Goal: Find specific page/section: Find specific page/section

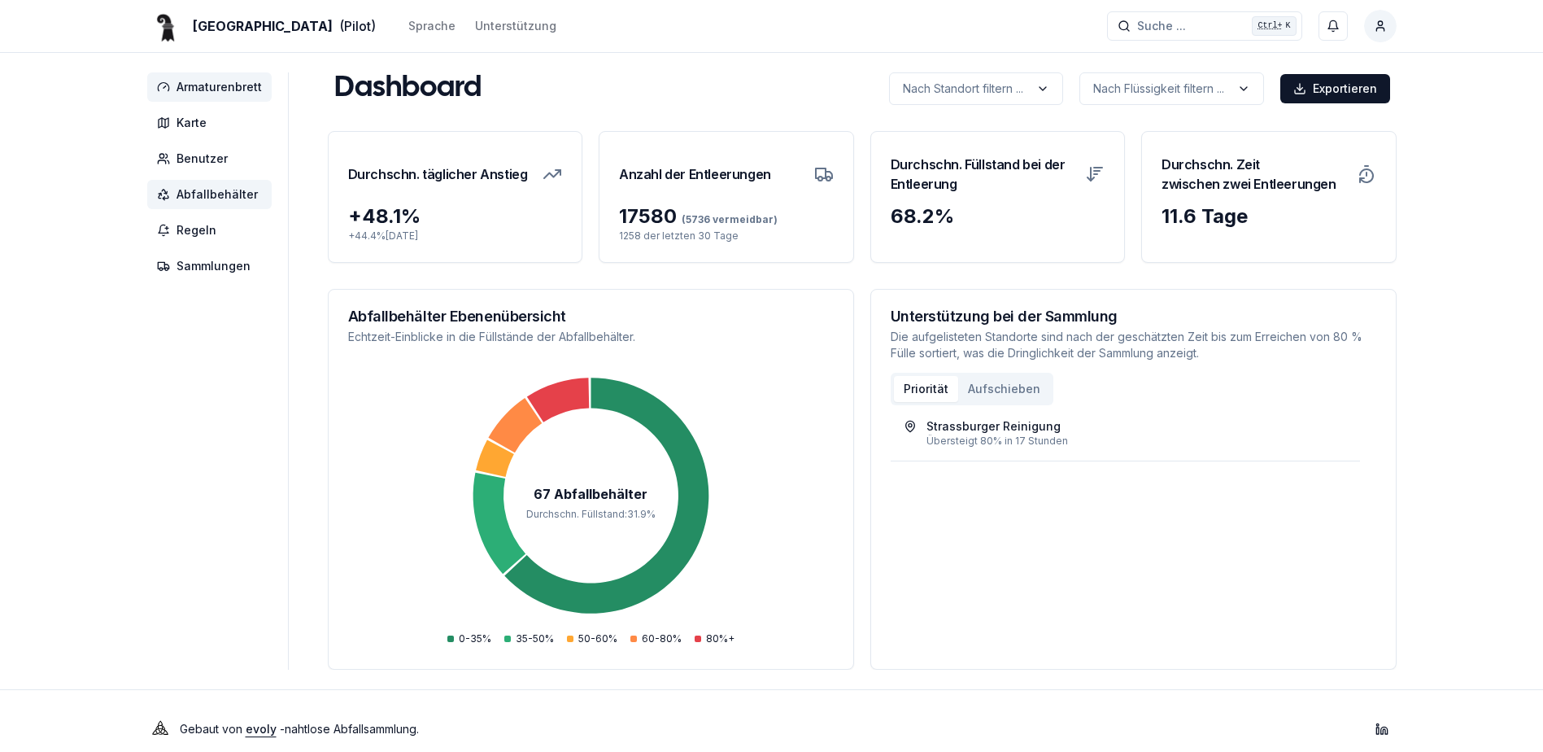
click at [210, 188] on span "Abfallbehälter" at bounding box center [217, 194] width 81 height 16
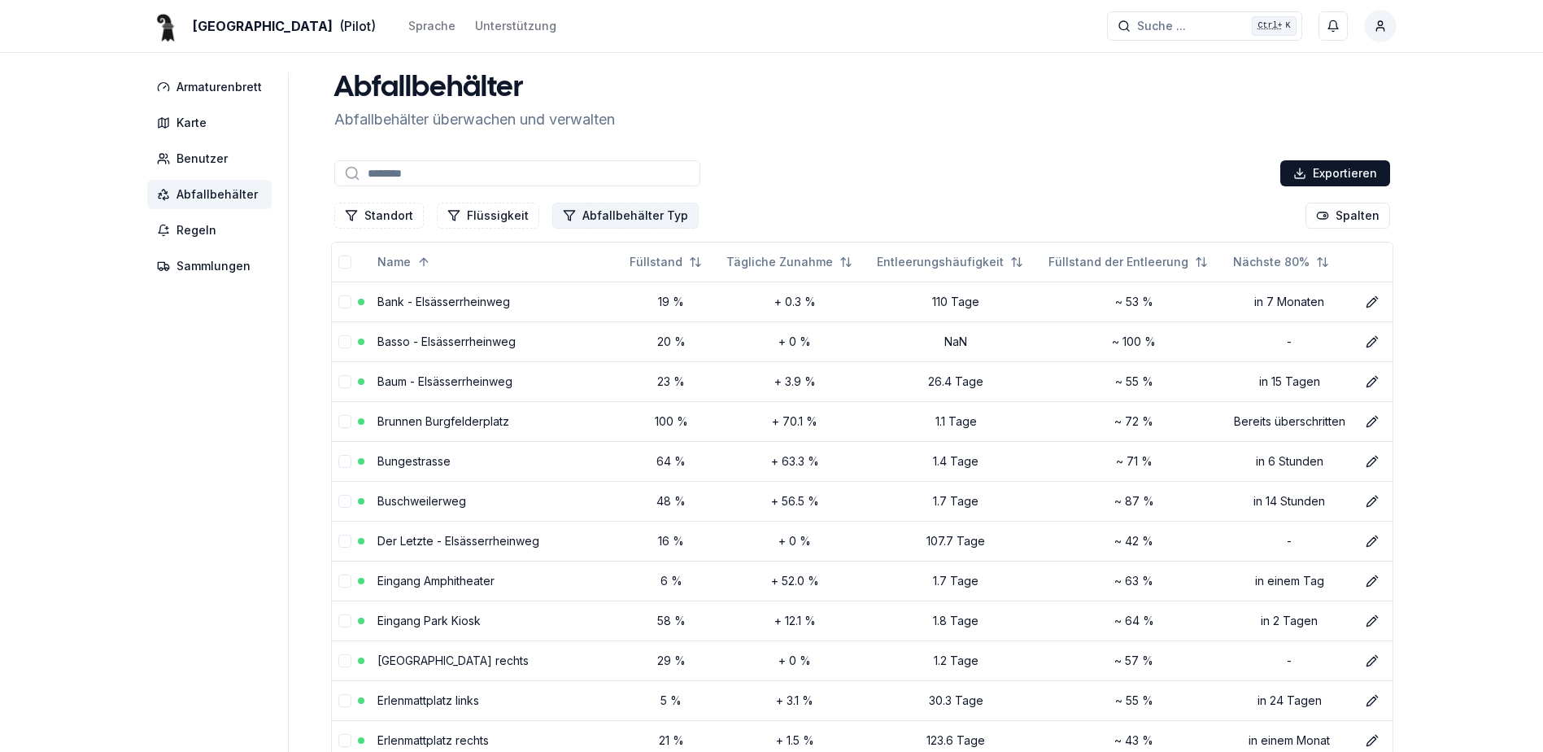
click at [621, 210] on button "Abfallbehälter Typ" at bounding box center [625, 216] width 146 height 26
click at [557, 289] on div "Suggestions" at bounding box center [561, 285] width 13 height 13
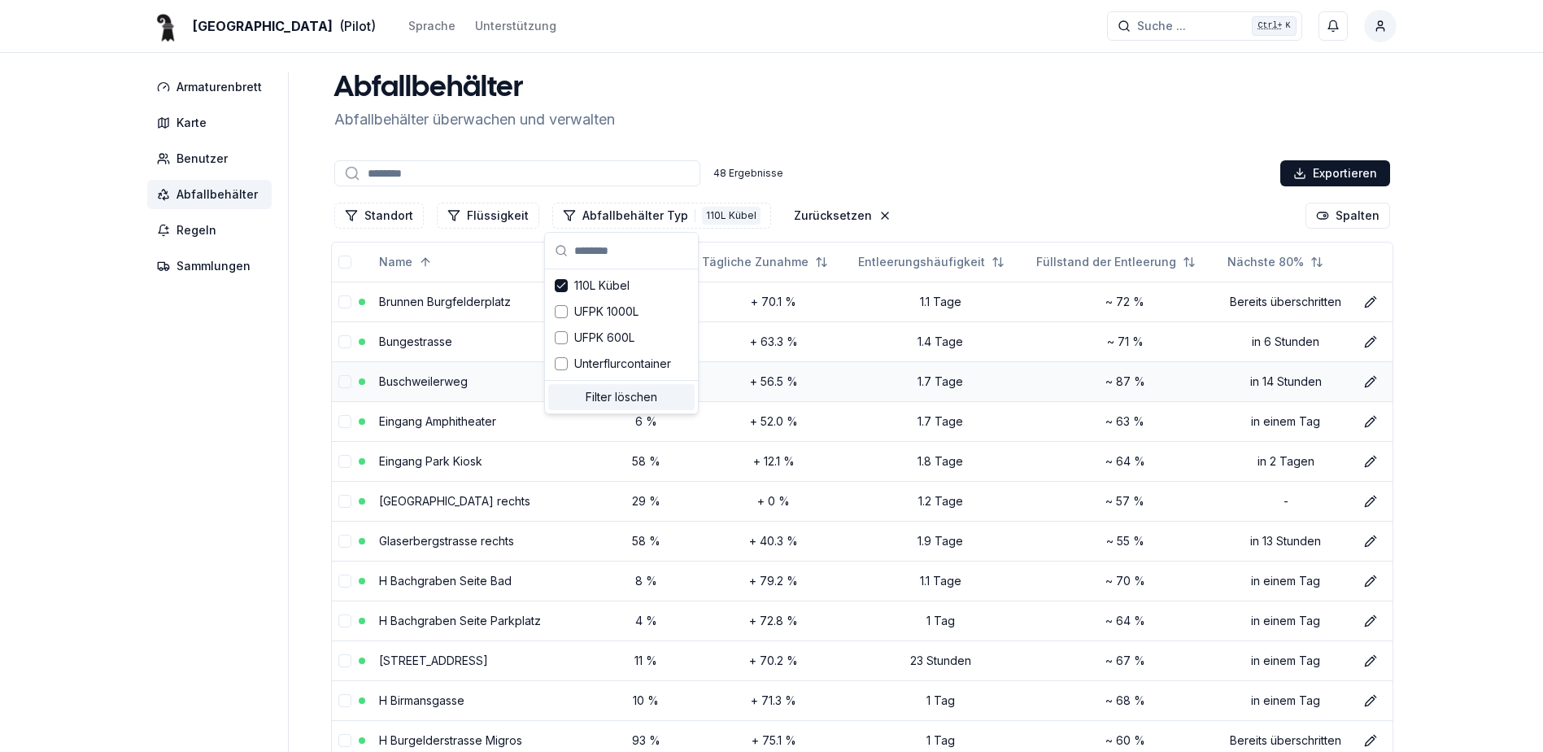
click at [483, 374] on td "Buschweilerweg" at bounding box center [485, 381] width 224 height 40
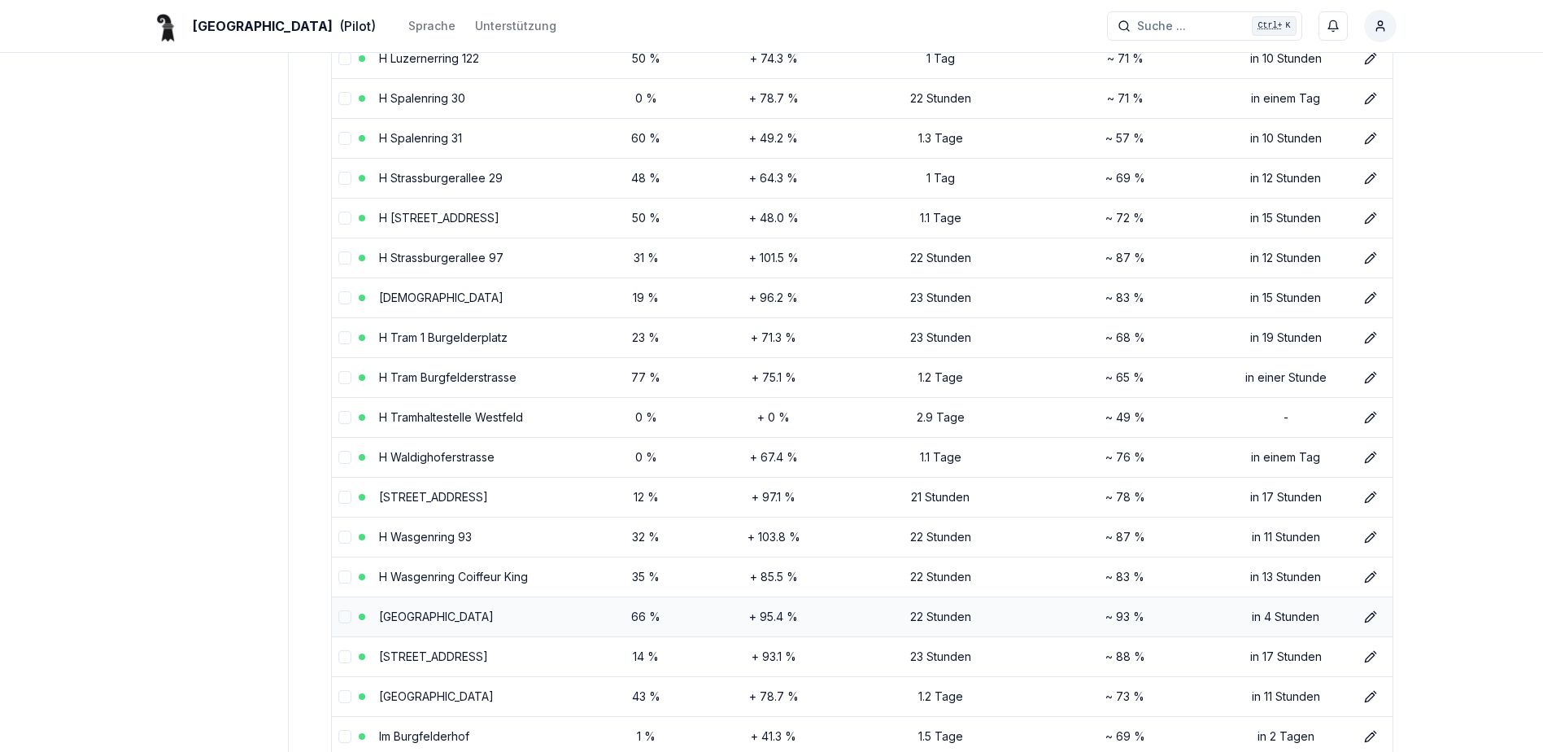
scroll to position [1139, 0]
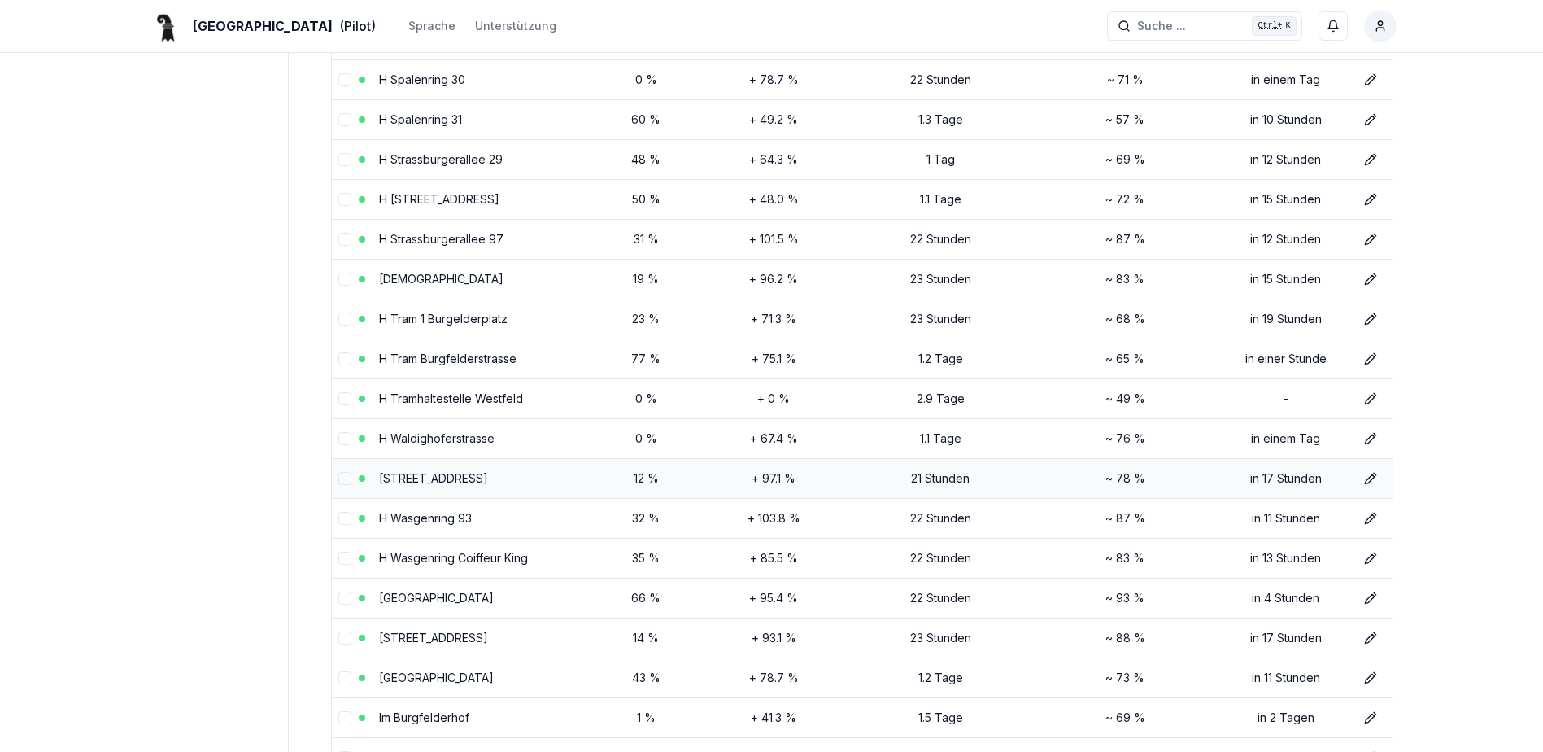
click at [563, 466] on td "[STREET_ADDRESS]" at bounding box center [485, 478] width 224 height 40
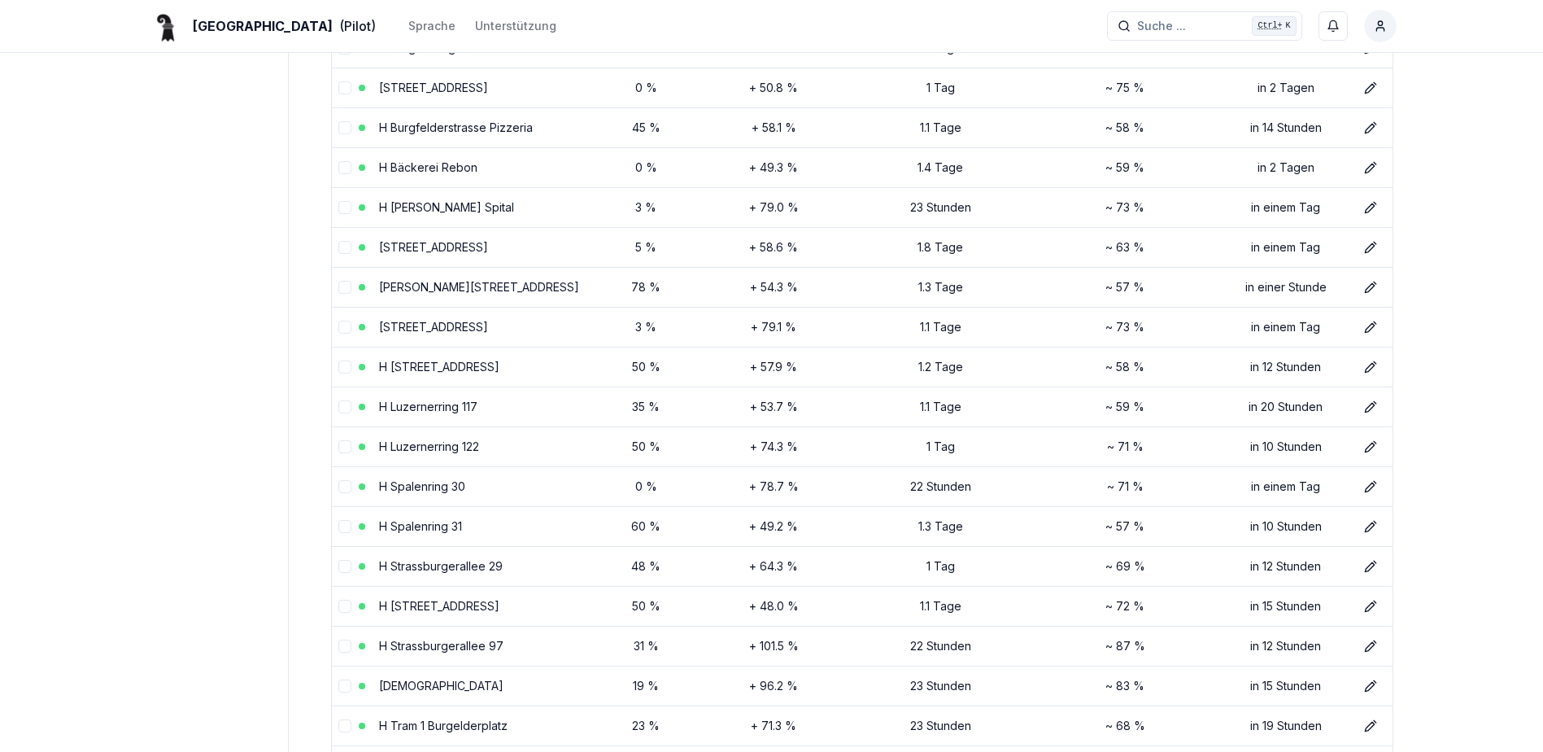
scroll to position [244, 0]
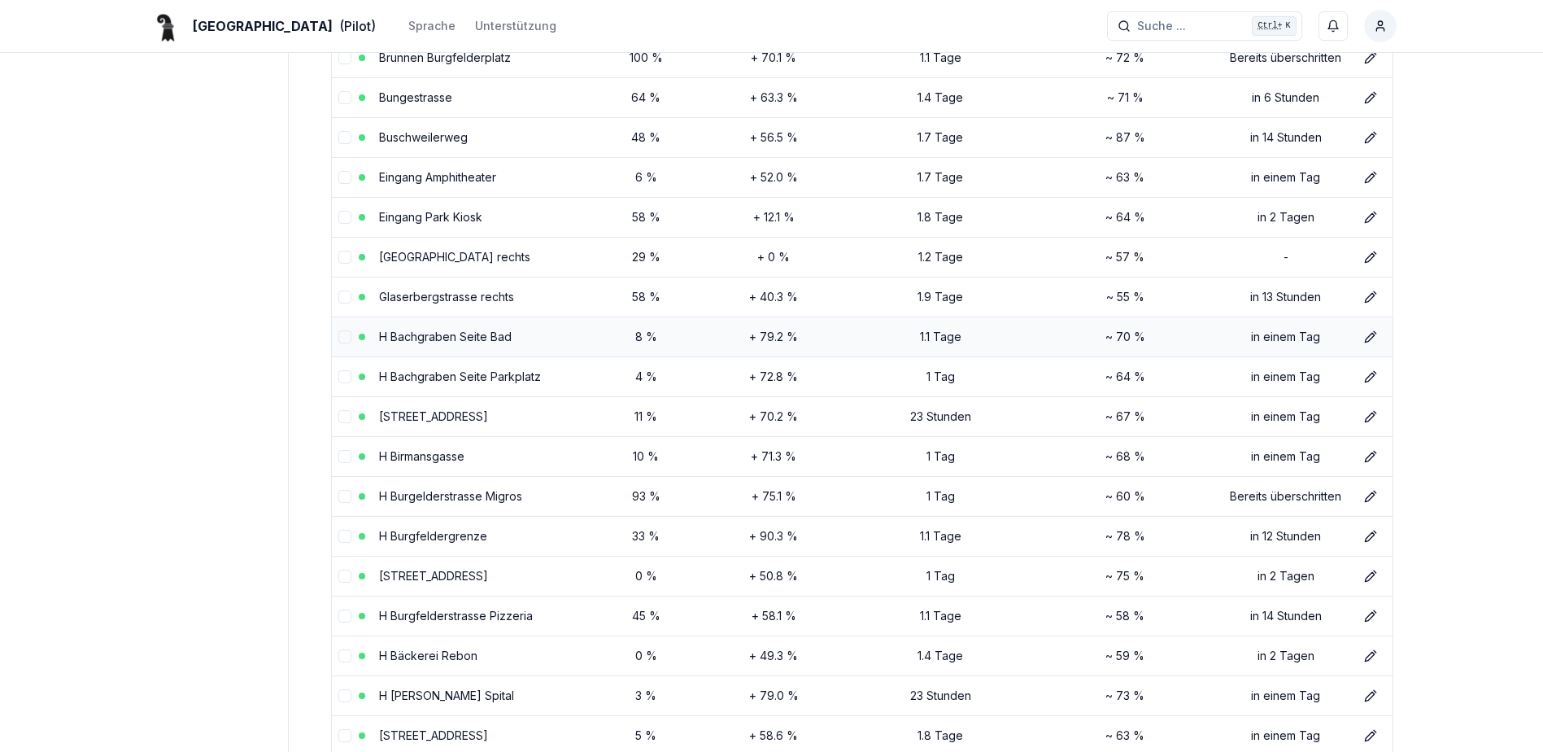
click at [562, 338] on td "H Bachgraben Seite Bad" at bounding box center [485, 336] width 224 height 40
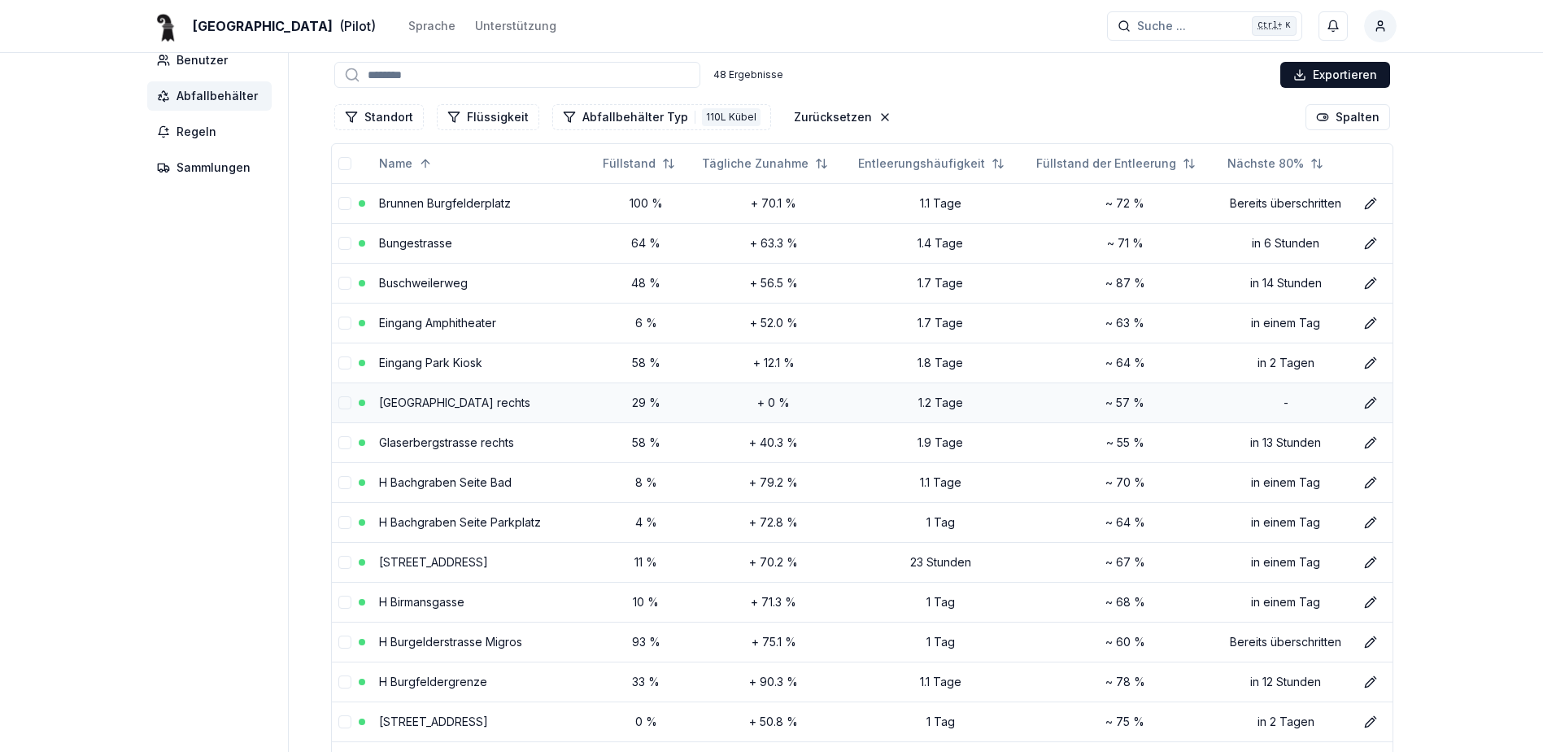
scroll to position [98, 0]
click at [525, 477] on td "H Bachgraben Seite Bad" at bounding box center [485, 483] width 224 height 40
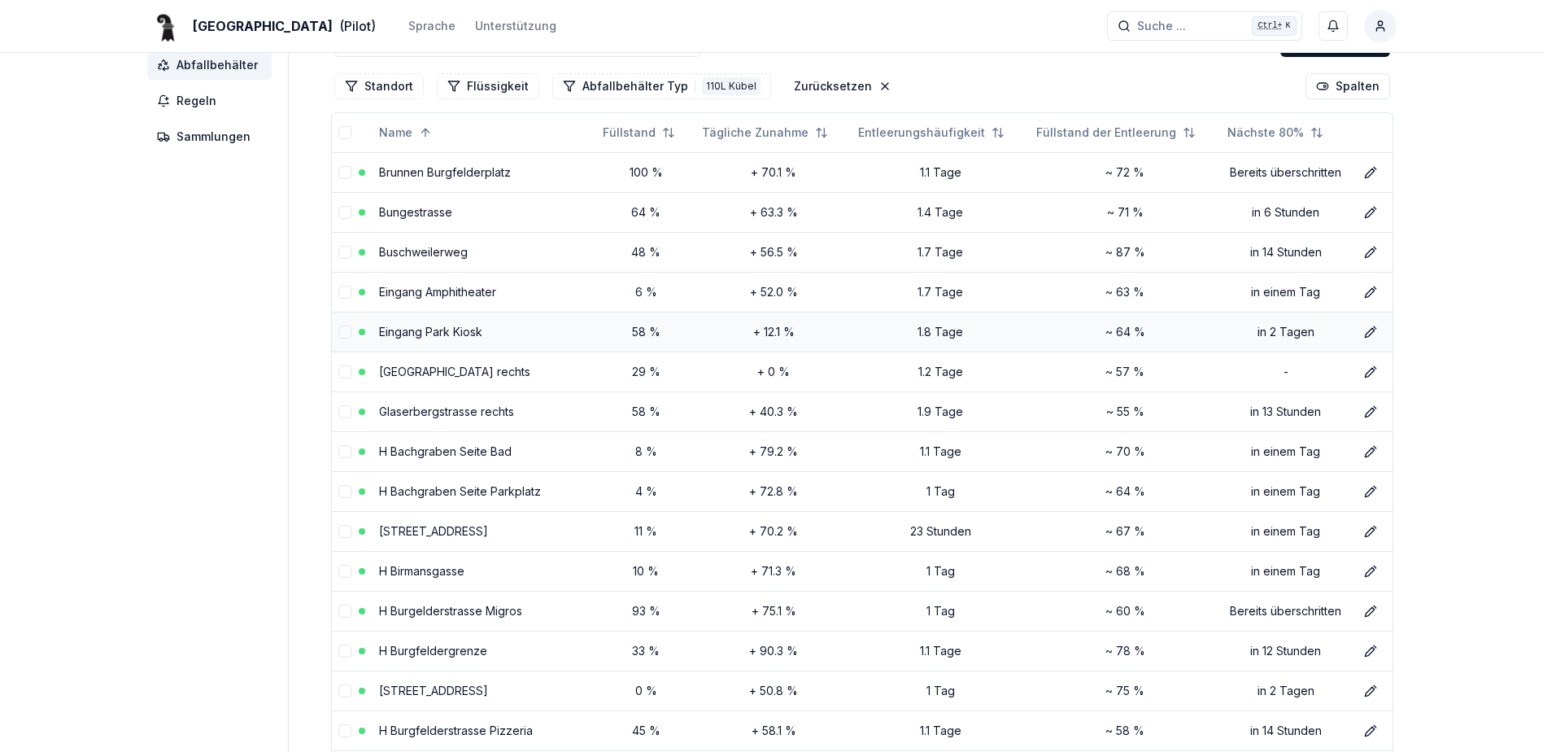
scroll to position [0, 0]
